Goal: Check status: Check status

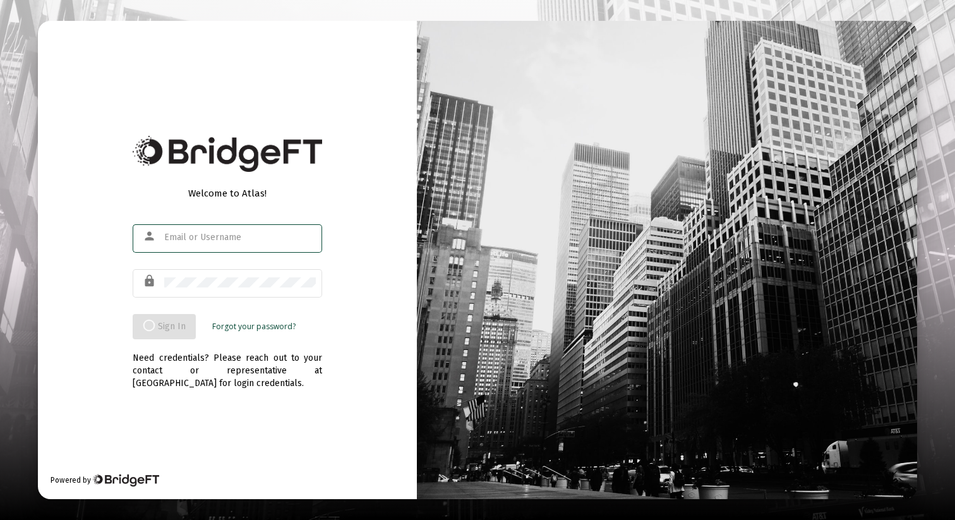
click at [0, 519] on com-1password-button at bounding box center [0, 520] width 0 height 0
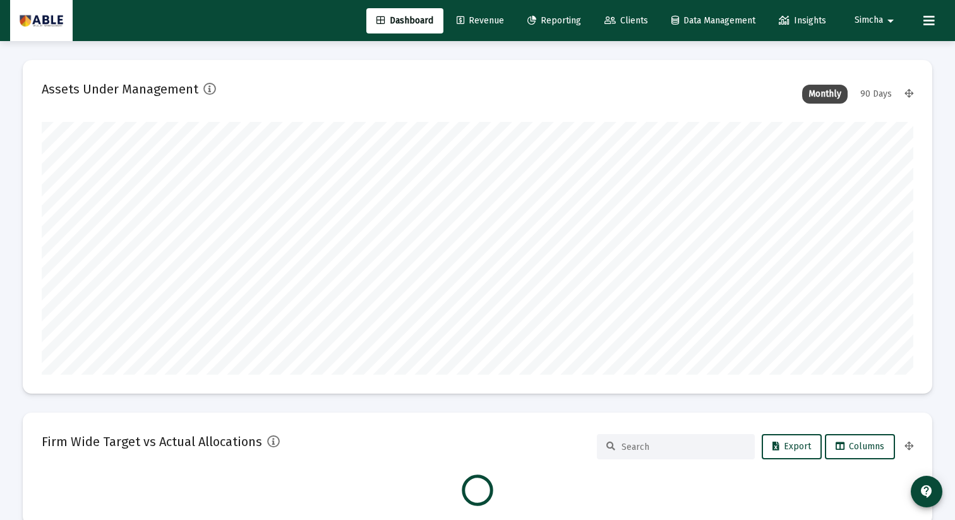
scroll to position [253, 469]
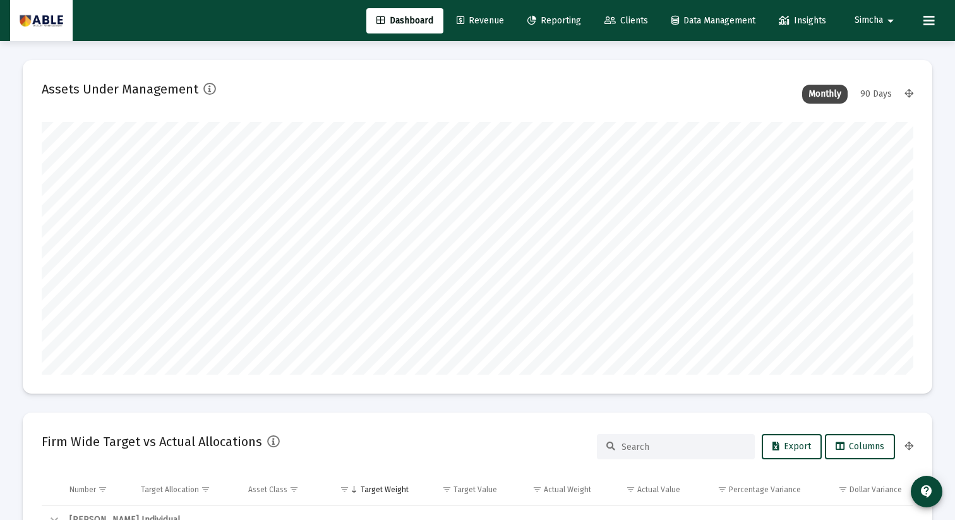
type input "[DATE]"
click at [615, 23] on span "Clients" at bounding box center [626, 20] width 44 height 11
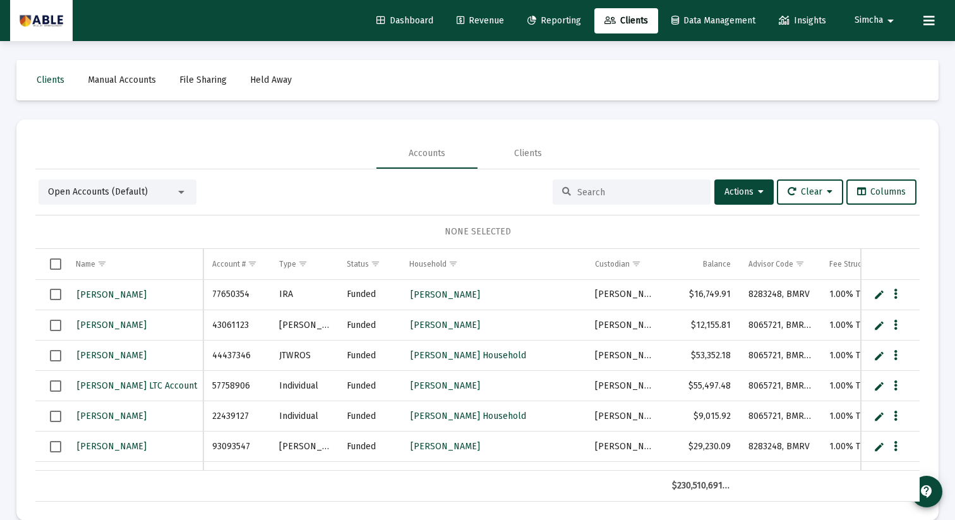
click at [601, 191] on input at bounding box center [639, 192] width 124 height 11
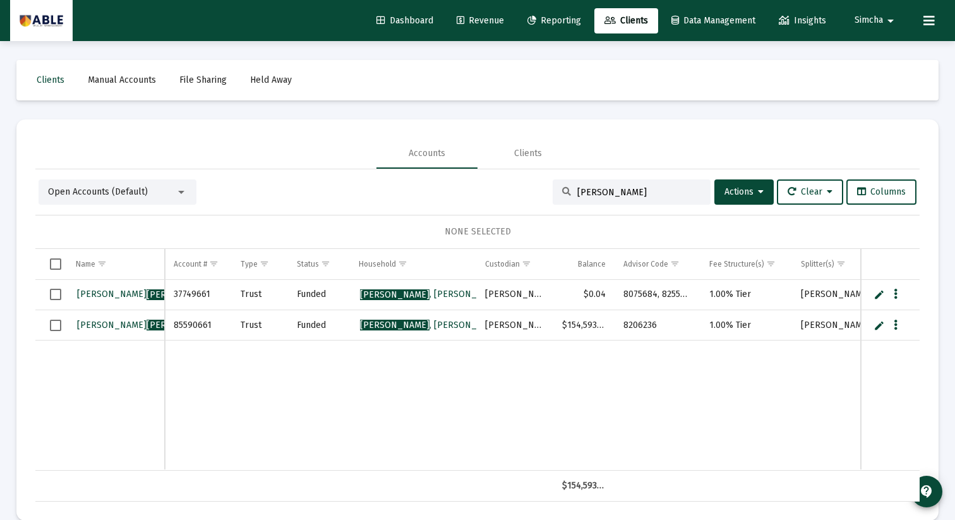
type input "[PERSON_NAME]"
click at [137, 324] on span "[PERSON_NAME] ODS" at bounding box center [155, 324] width 156 height 11
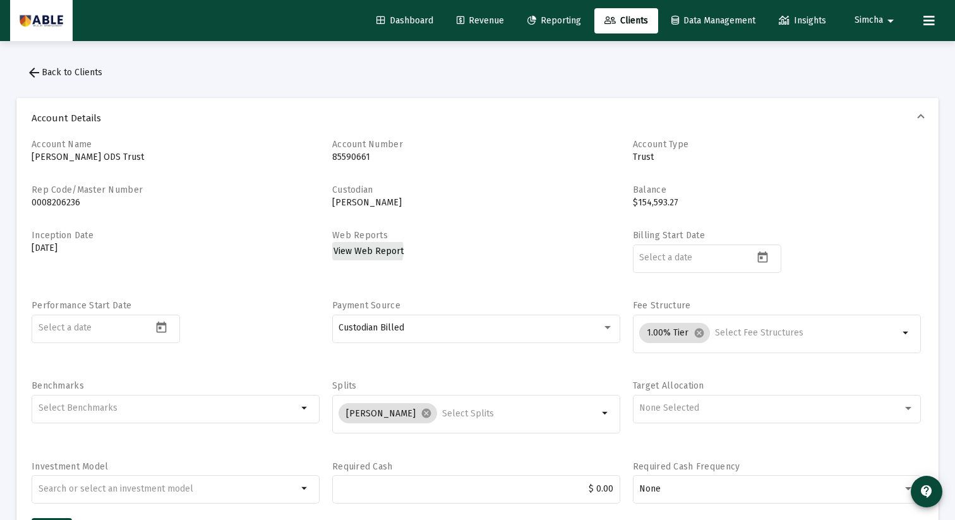
click at [358, 251] on span "View Web Report" at bounding box center [368, 251] width 70 height 11
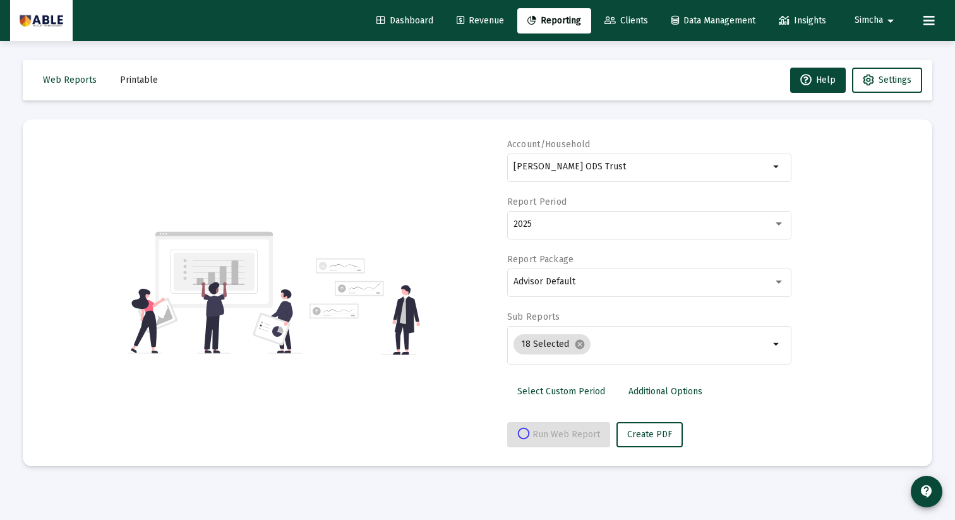
select select "View all"
